Goal: Check status: Check status

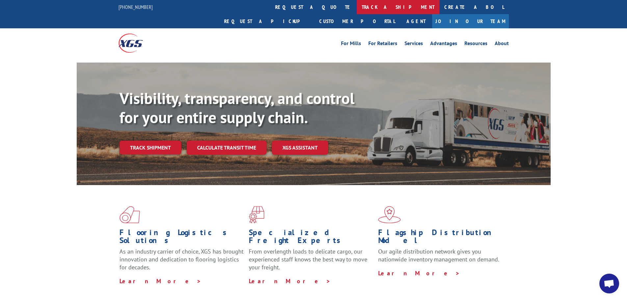
click at [357, 12] on link "track a shipment" at bounding box center [398, 7] width 83 height 14
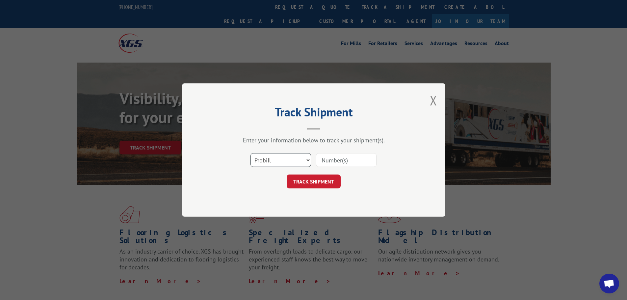
click at [306, 161] on select "Select category... Probill BOL PO" at bounding box center [281, 160] width 61 height 14
select select "po"
click at [251, 153] on select "Select category... Probill BOL PO" at bounding box center [281, 160] width 61 height 14
drag, startPoint x: 327, startPoint y: 163, endPoint x: 330, endPoint y: 162, distance: 3.4
click at [328, 163] on input at bounding box center [346, 160] width 61 height 14
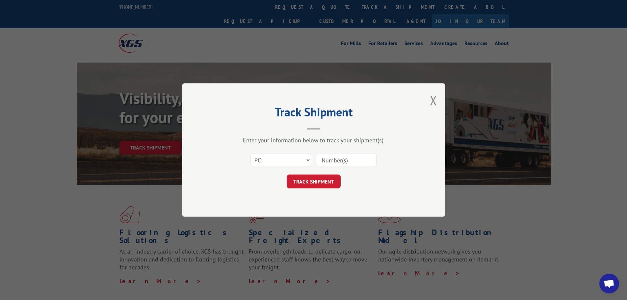
paste input "[PERSON_NAME] 092625"
type input "[PERSON_NAME] 092625"
click at [321, 181] on button "TRACK SHIPMENT" at bounding box center [314, 182] width 54 height 14
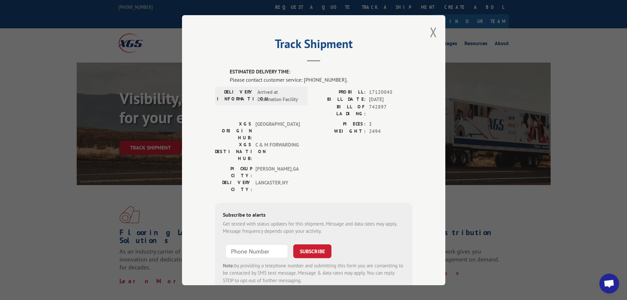
drag, startPoint x: 370, startPoint y: 259, endPoint x: 348, endPoint y: 268, distance: 23.5
click at [434, 32] on button "Close modal" at bounding box center [433, 31] width 7 height 17
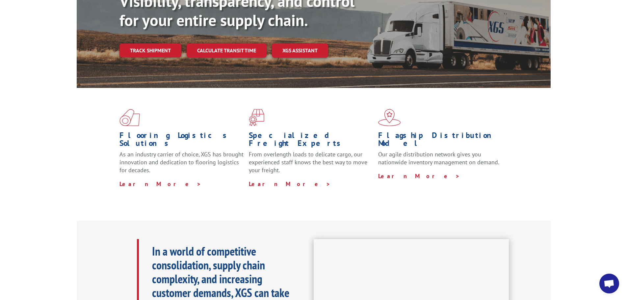
scroll to position [99, 0]
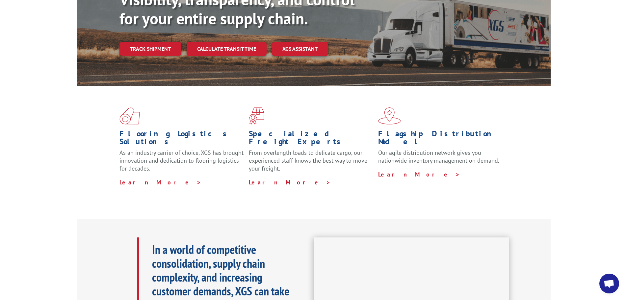
drag, startPoint x: 475, startPoint y: 196, endPoint x: 469, endPoint y: 196, distance: 5.6
drag, startPoint x: 469, startPoint y: 196, endPoint x: 448, endPoint y: 199, distance: 21.6
click at [448, 199] on div "Flooring Logistics Solutions As an industry carrier of choice, XGS has brought …" at bounding box center [313, 152] width 627 height 132
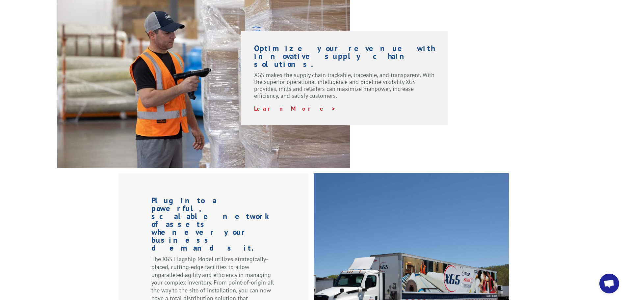
scroll to position [1003, 0]
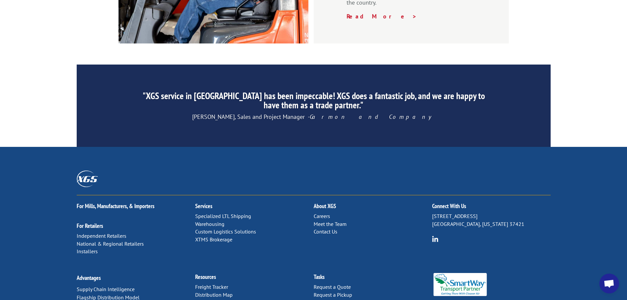
drag, startPoint x: 487, startPoint y: 73, endPoint x: 436, endPoint y: 91, distance: 54.4
click at [436, 147] on div "For [PERSON_NAME], Manufacturers, & Importers For Retailers Independent Retaile…" at bounding box center [313, 249] width 627 height 204
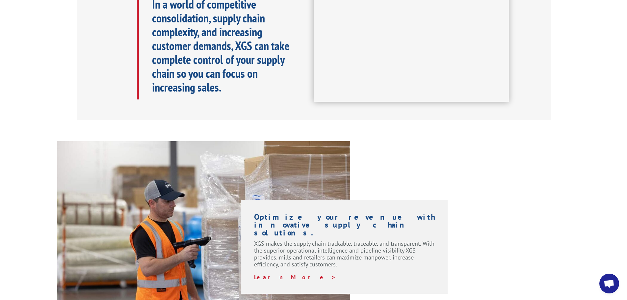
scroll to position [246, 0]
